Goal: Task Accomplishment & Management: Manage account settings

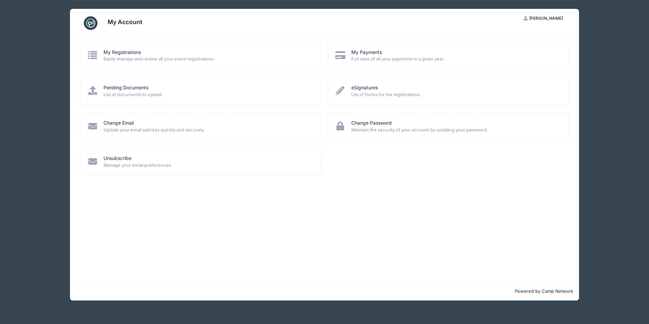
click at [122, 56] on span "Easily manage and review all your event registrations." at bounding box center [208, 59] width 209 height 7
click at [92, 54] on icon at bounding box center [92, 55] width 11 height 9
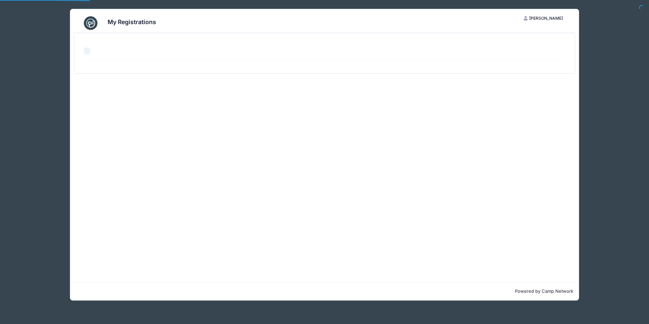
select select "50"
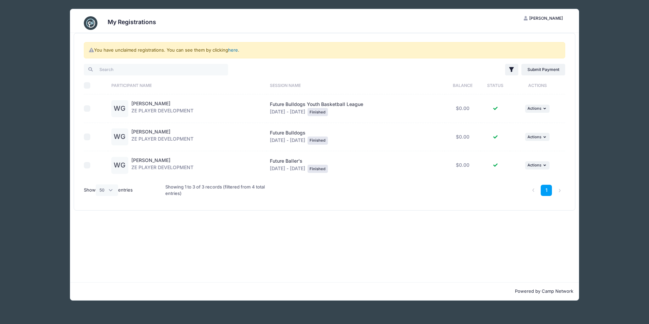
click at [235, 50] on link "here" at bounding box center [233, 49] width 10 height 5
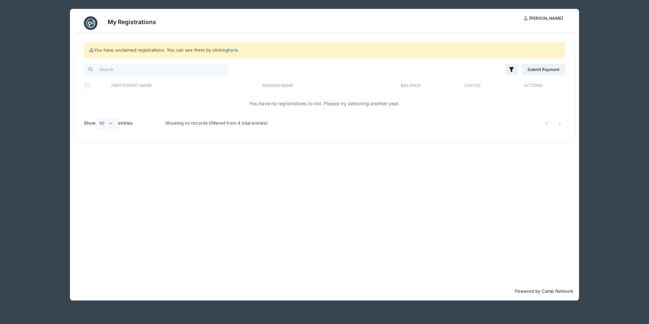
click at [236, 50] on link "here" at bounding box center [233, 49] width 10 height 5
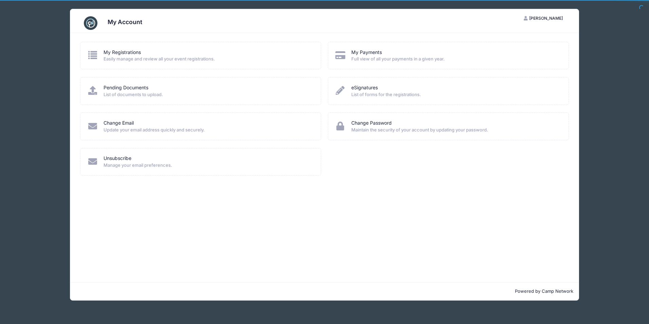
click at [95, 58] on icon at bounding box center [92, 55] width 11 height 9
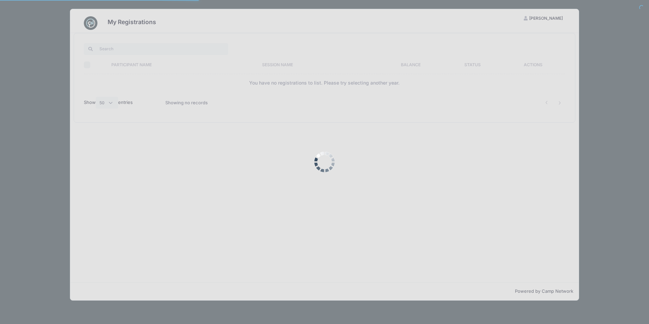
select select "50"
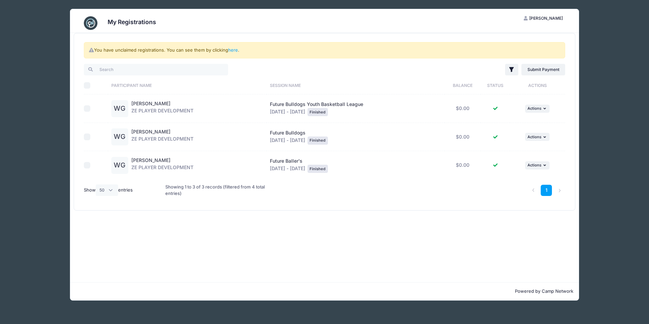
click at [85, 108] on input "checkbox" at bounding box center [87, 108] width 7 height 7
checkbox input "true"
drag, startPoint x: 158, startPoint y: 110, endPoint x: 166, endPoint y: 108, distance: 7.7
click at [166, 108] on div "Weston Griffin ZE PLAYER DEVELOPMENT" at bounding box center [162, 108] width 62 height 17
click at [318, 110] on div "Future Bulldogs Youth Basketball League Oct 7 - Dec 21, 2024 Finished" at bounding box center [356, 108] width 172 height 15
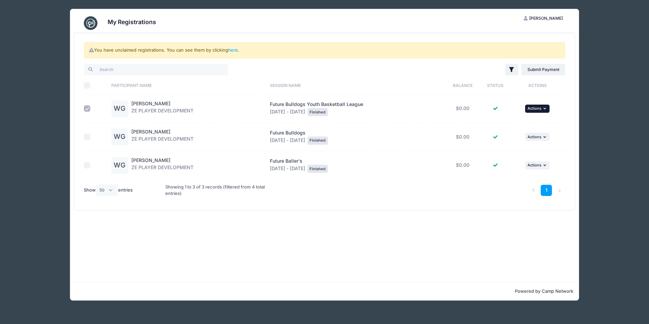
click at [530, 106] on span "Actions" at bounding box center [535, 108] width 14 height 5
click at [512, 126] on link "View Registration" at bounding box center [515, 123] width 61 height 13
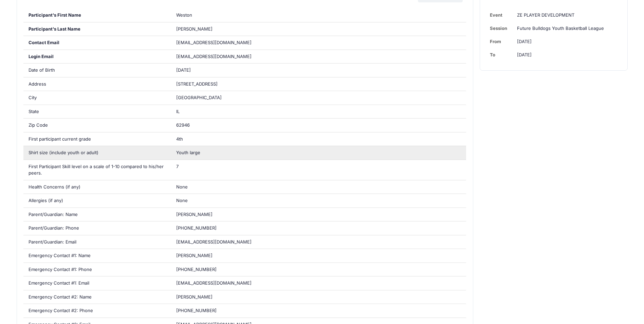
scroll to position [272, 0]
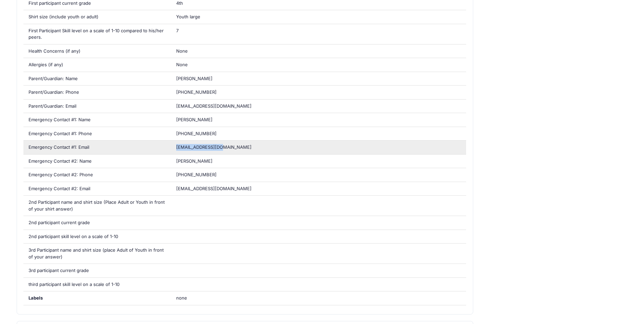
drag, startPoint x: 212, startPoint y: 147, endPoint x: 171, endPoint y: 146, distance: 41.5
click at [171, 146] on div "lgriffin@gmail.com" at bounding box center [318, 148] width 295 height 14
drag, startPoint x: 171, startPoint y: 146, endPoint x: 191, endPoint y: 145, distance: 20.4
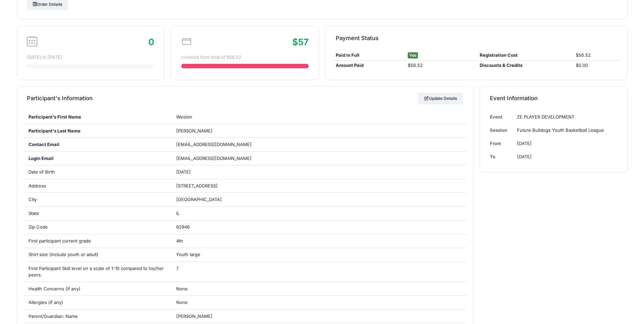
scroll to position [0, 0]
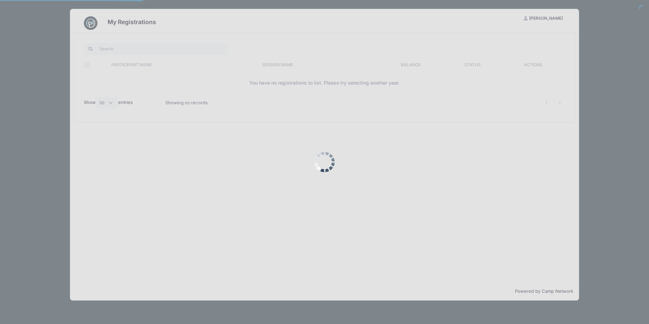
select select "50"
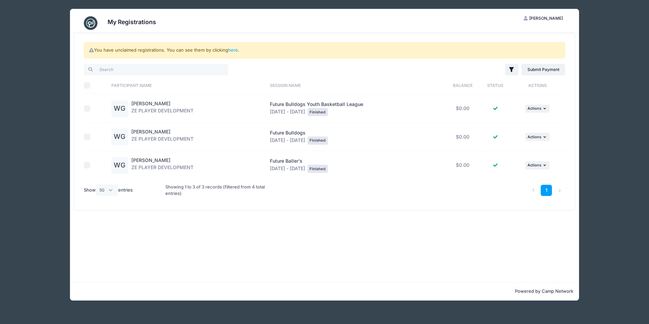
click at [553, 16] on span "[PERSON_NAME]" at bounding box center [547, 18] width 34 height 5
click at [517, 34] on link "My Account" at bounding box center [527, 35] width 78 height 13
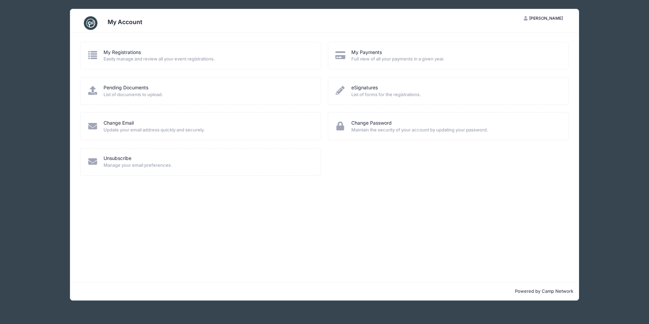
click at [91, 23] on img at bounding box center [91, 23] width 14 height 14
click at [94, 55] on icon at bounding box center [92, 55] width 11 height 9
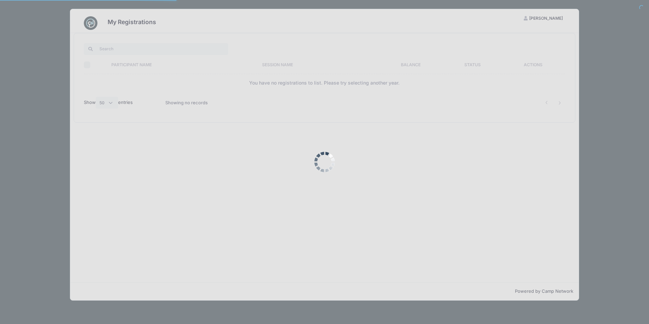
select select "50"
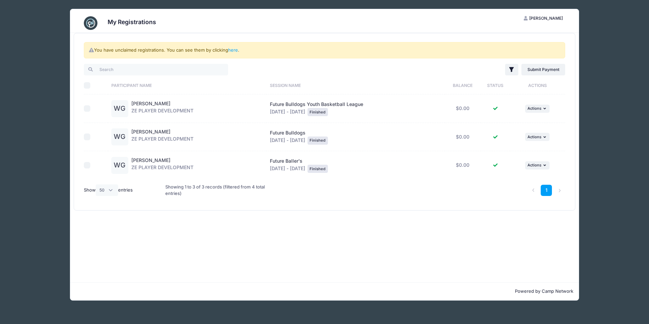
click at [559, 16] on span "[PERSON_NAME]" at bounding box center [547, 18] width 34 height 5
click at [542, 35] on link "My Account" at bounding box center [527, 35] width 78 height 13
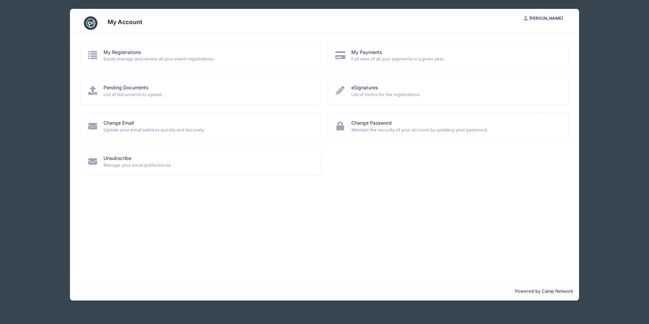
click at [122, 91] on span "List of documents to upload." at bounding box center [208, 94] width 209 height 7
click at [92, 87] on icon at bounding box center [92, 90] width 11 height 9
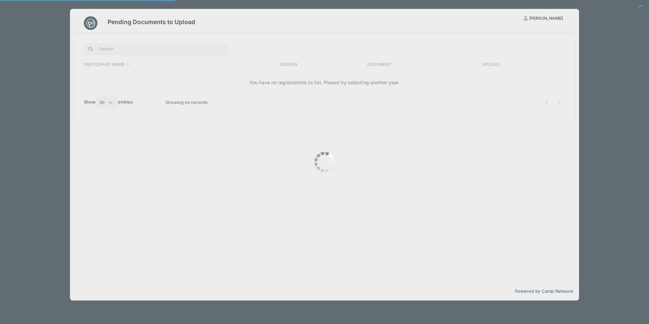
select select "50"
